Goal: Find specific page/section: Find specific page/section

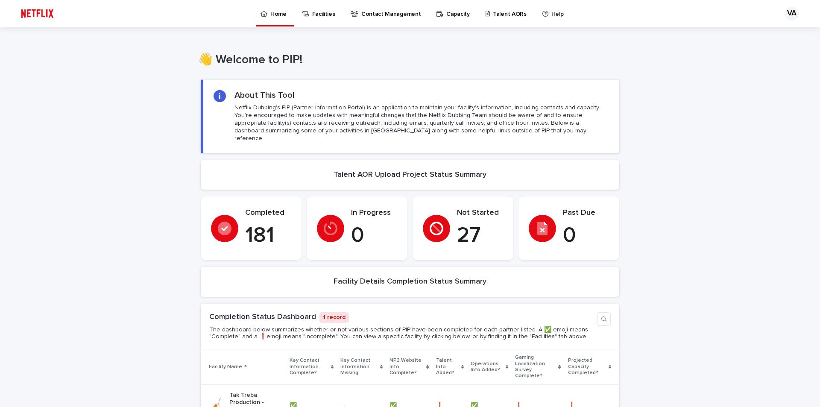
click at [493, 12] on p "Talent AORs" at bounding box center [510, 9] width 34 height 18
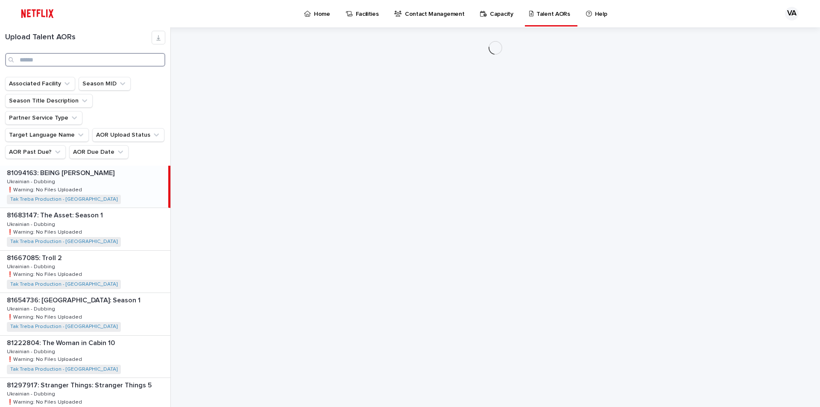
click at [51, 59] on input "Search" at bounding box center [85, 60] width 160 height 14
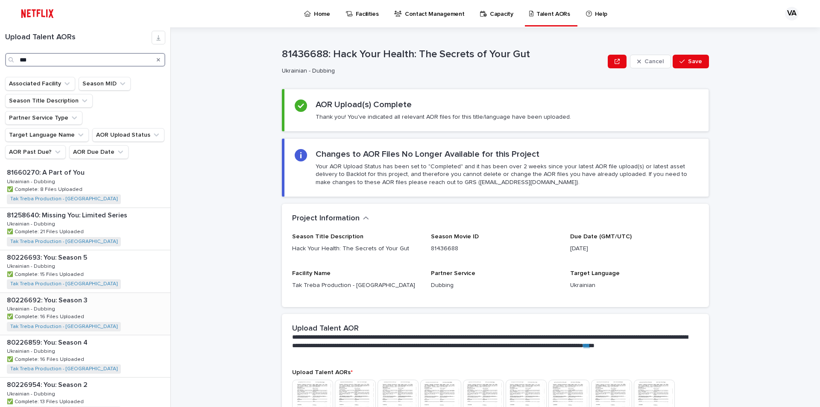
scroll to position [85, 0]
type input "***"
click at [99, 222] on div "80226693: You: Season 5 80226693: You: Season 5 Ukrainian - Dubbing Ukrainian -…" at bounding box center [85, 229] width 170 height 42
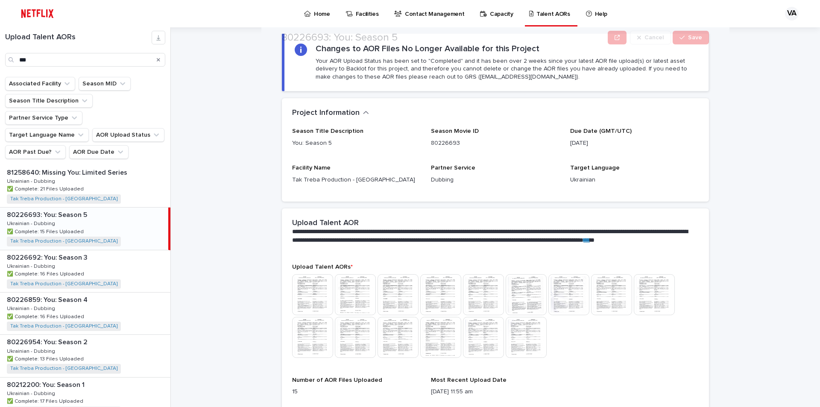
scroll to position [171, 0]
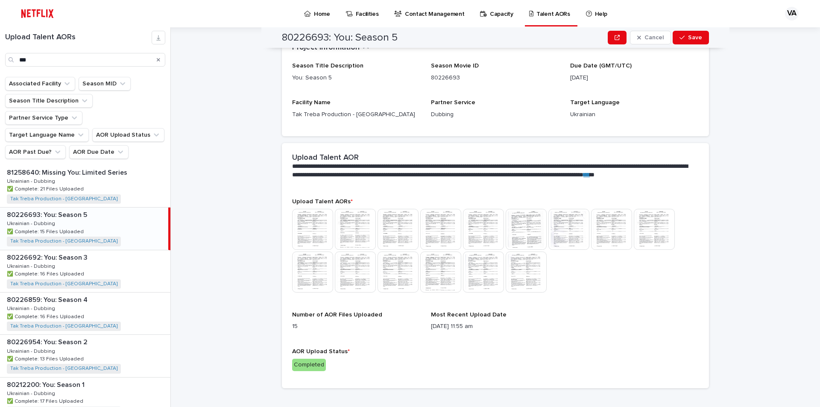
click at [305, 223] on img at bounding box center [312, 229] width 41 height 41
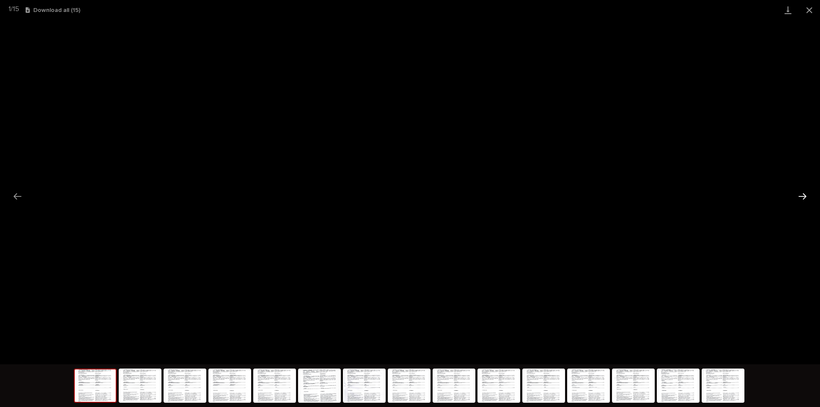
click at [802, 195] on button "Next slide" at bounding box center [803, 196] width 18 height 17
click at [803, 195] on button "Next slide" at bounding box center [803, 196] width 18 height 17
click at [805, 196] on button "Next slide" at bounding box center [803, 196] width 18 height 17
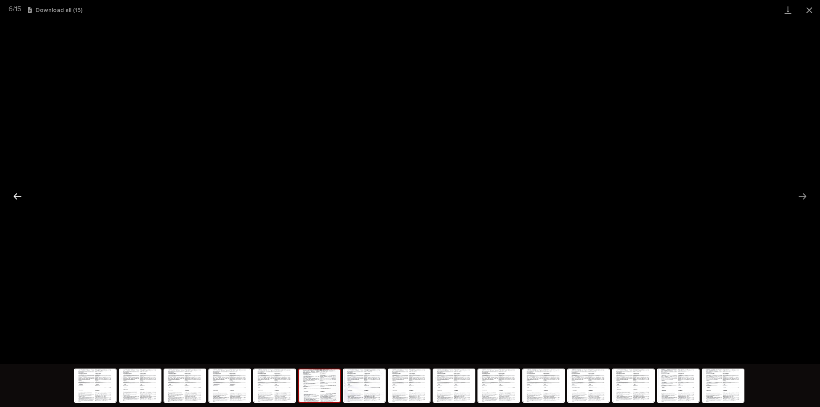
click at [17, 197] on button "Previous slide" at bounding box center [18, 196] width 18 height 17
